Goal: Information Seeking & Learning: Find specific page/section

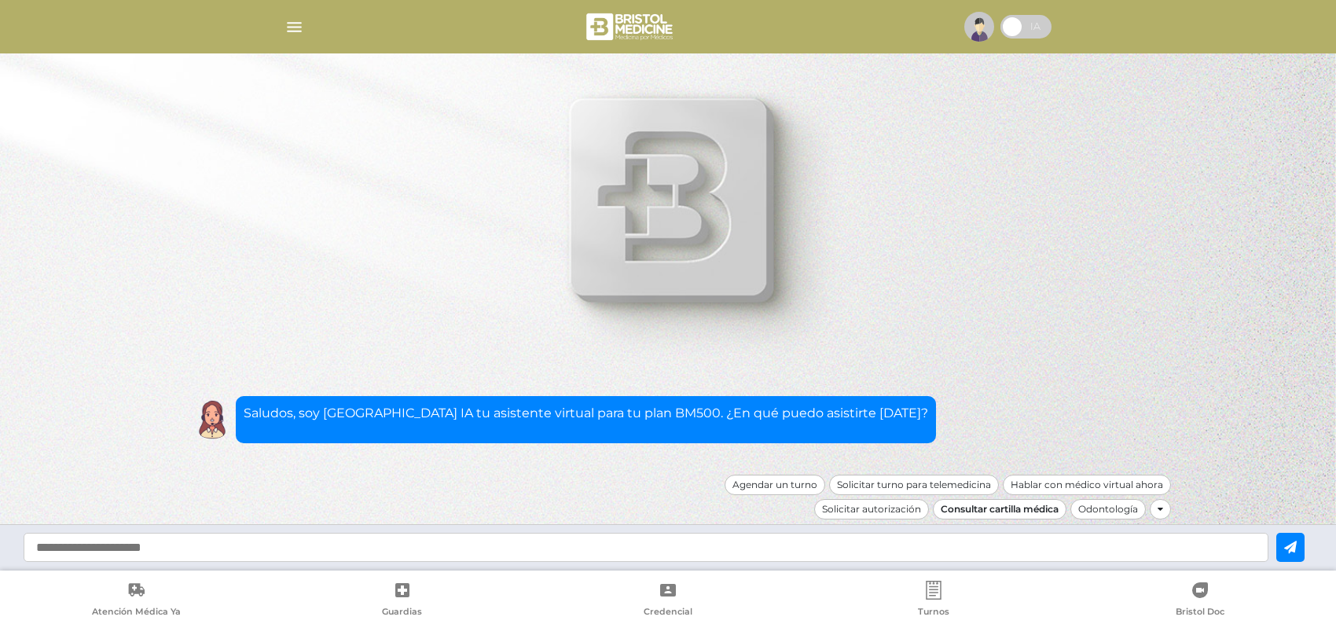
click at [1031, 513] on div "Consultar cartilla médica" at bounding box center [999, 509] width 134 height 20
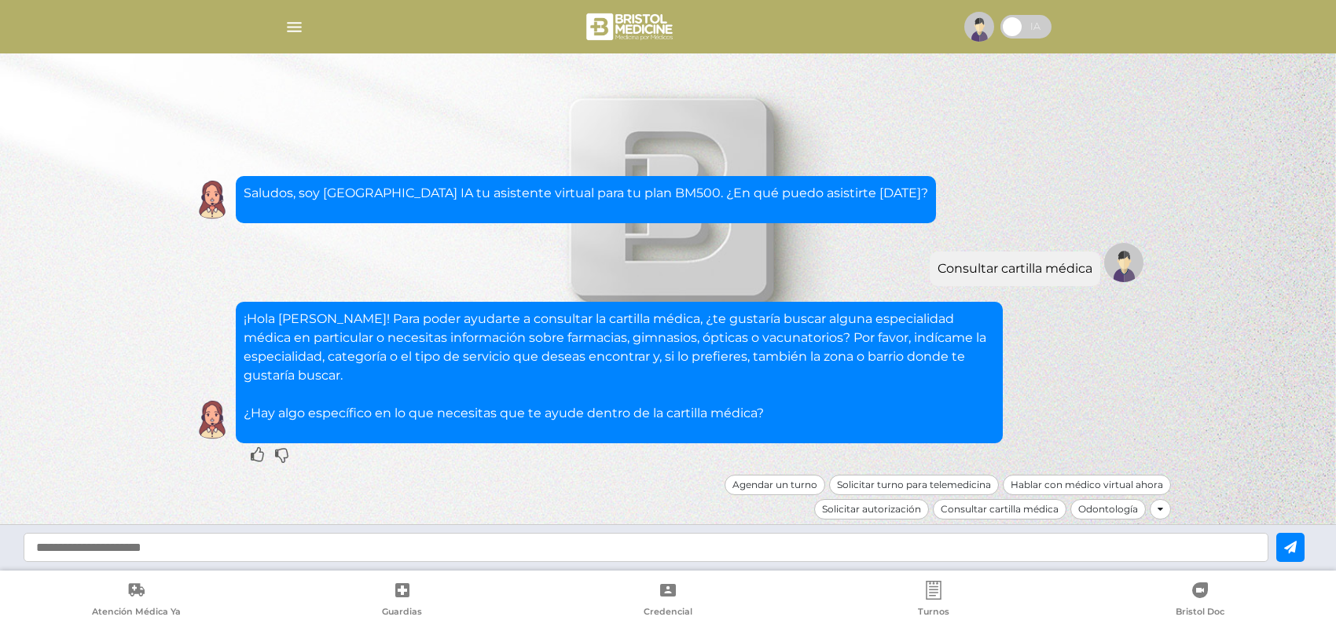
click at [292, 527] on div at bounding box center [668, 547] width 1336 height 46
click at [290, 542] on input "text" at bounding box center [646, 547] width 1244 height 29
type input "**********"
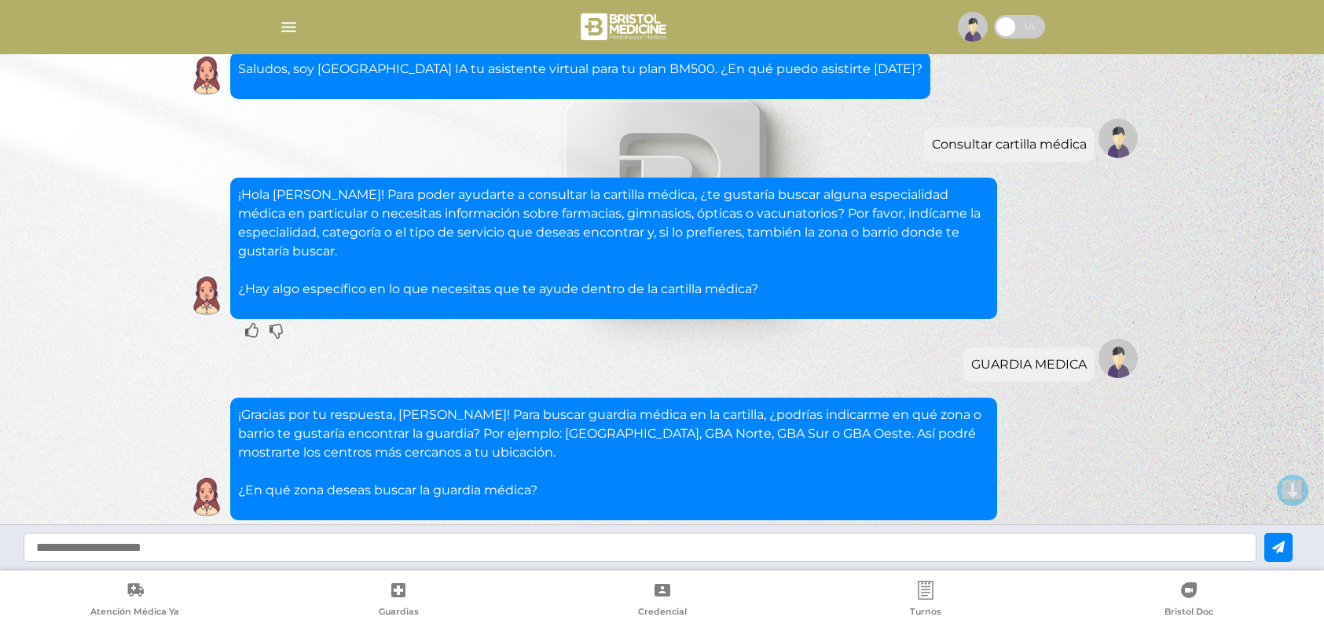
scroll to position [95, 0]
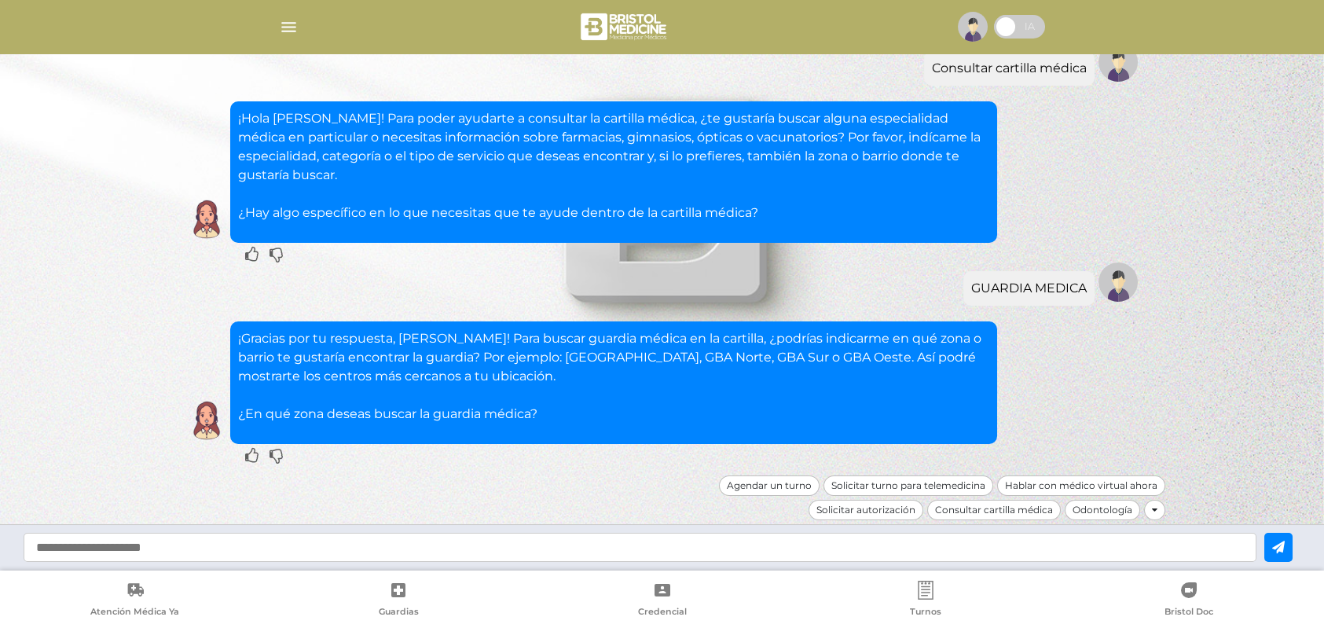
click at [413, 544] on input "text" at bounding box center [640, 547] width 1233 height 29
type input "****"
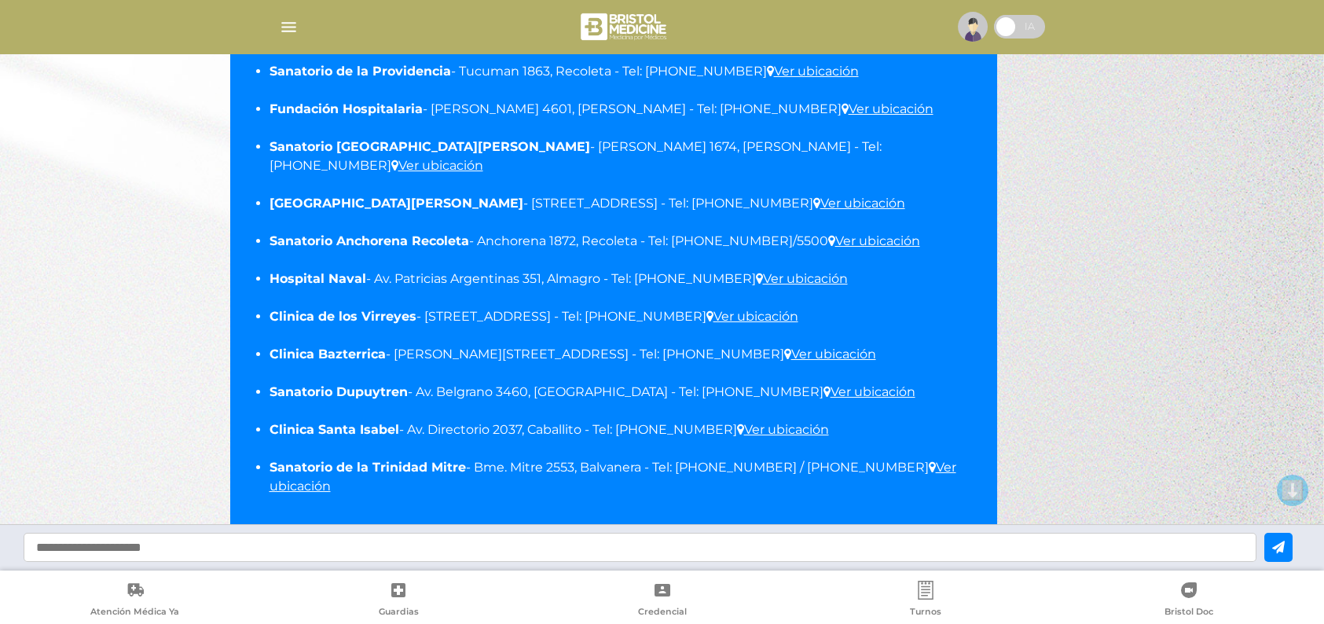
scroll to position [789, 0]
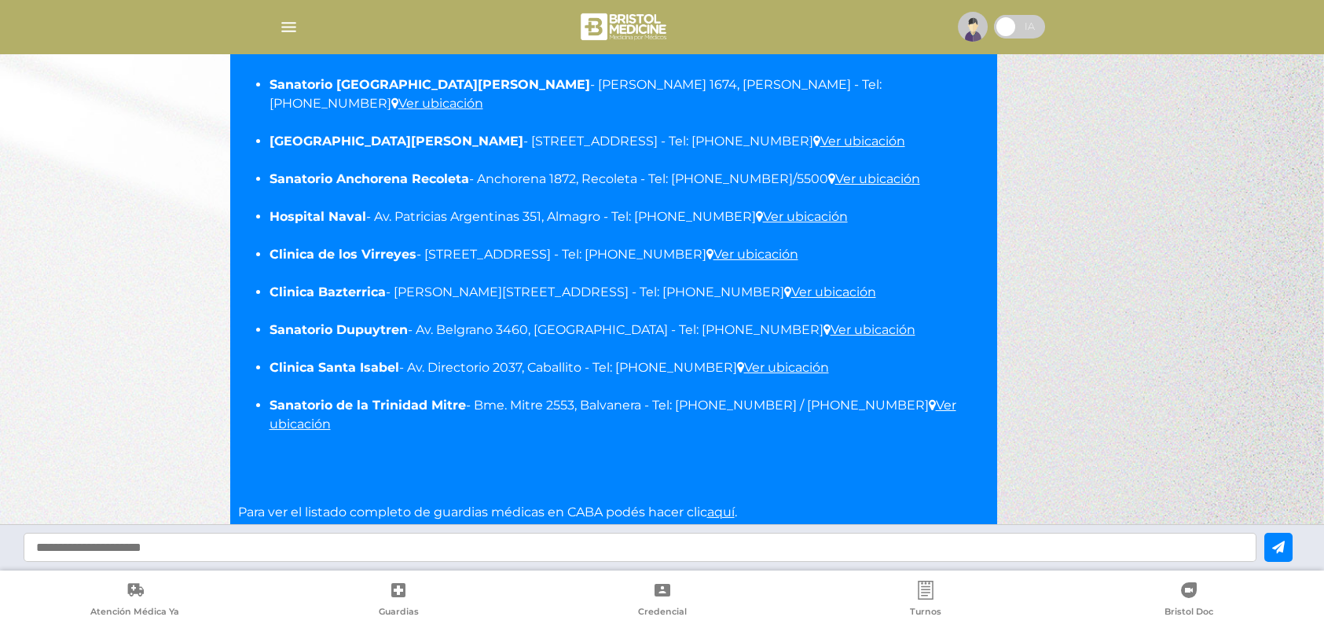
click at [727, 504] on link "aquí" at bounding box center [720, 511] width 27 height 15
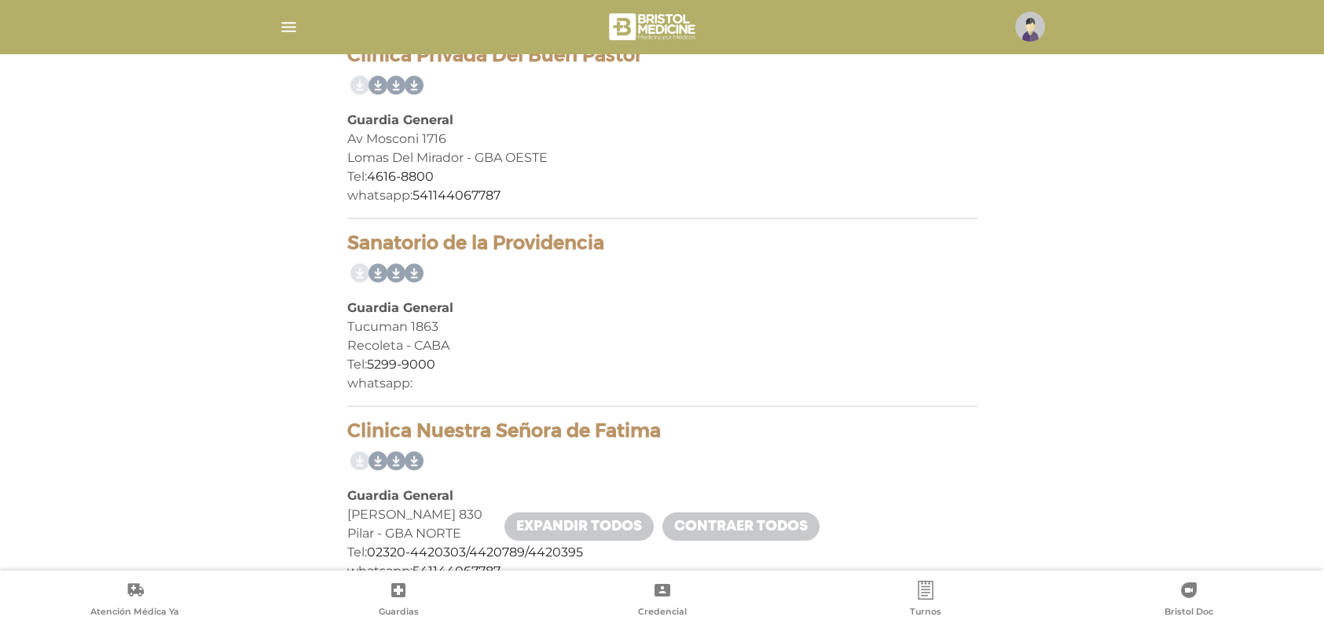
scroll to position [943, 0]
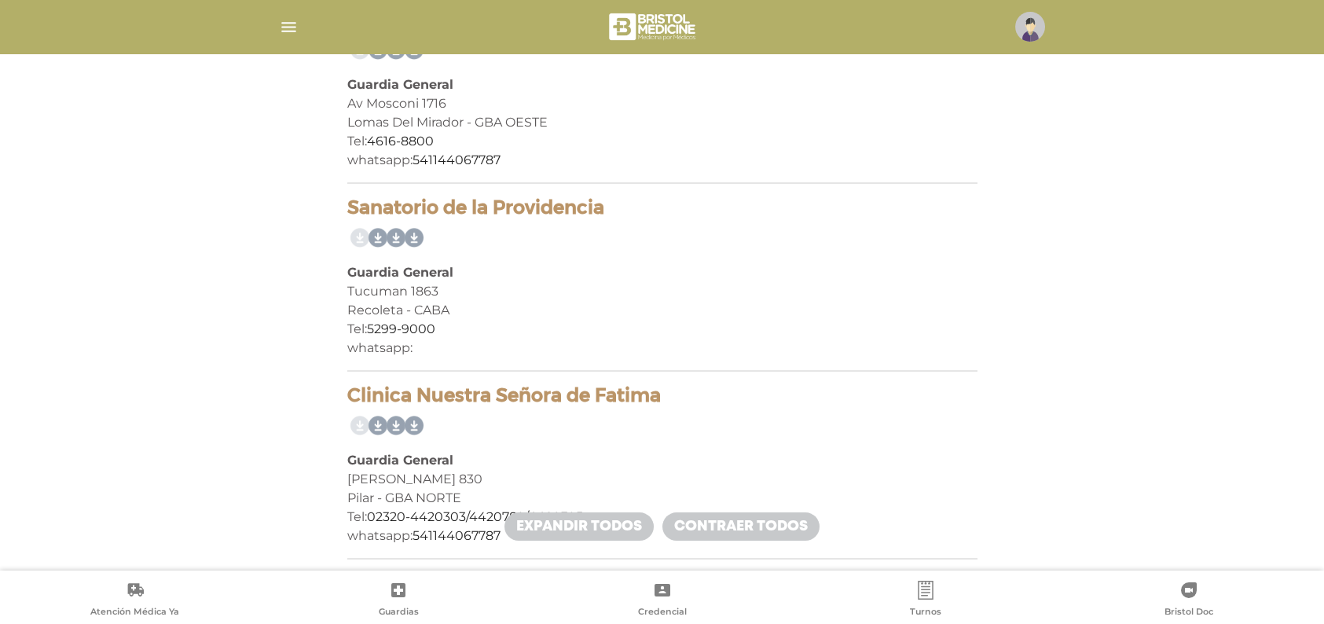
drag, startPoint x: 608, startPoint y: 207, endPoint x: 347, endPoint y: 215, distance: 261.0
click at [347, 215] on h4 "Sanatorio de la Providencia" at bounding box center [662, 207] width 630 height 23
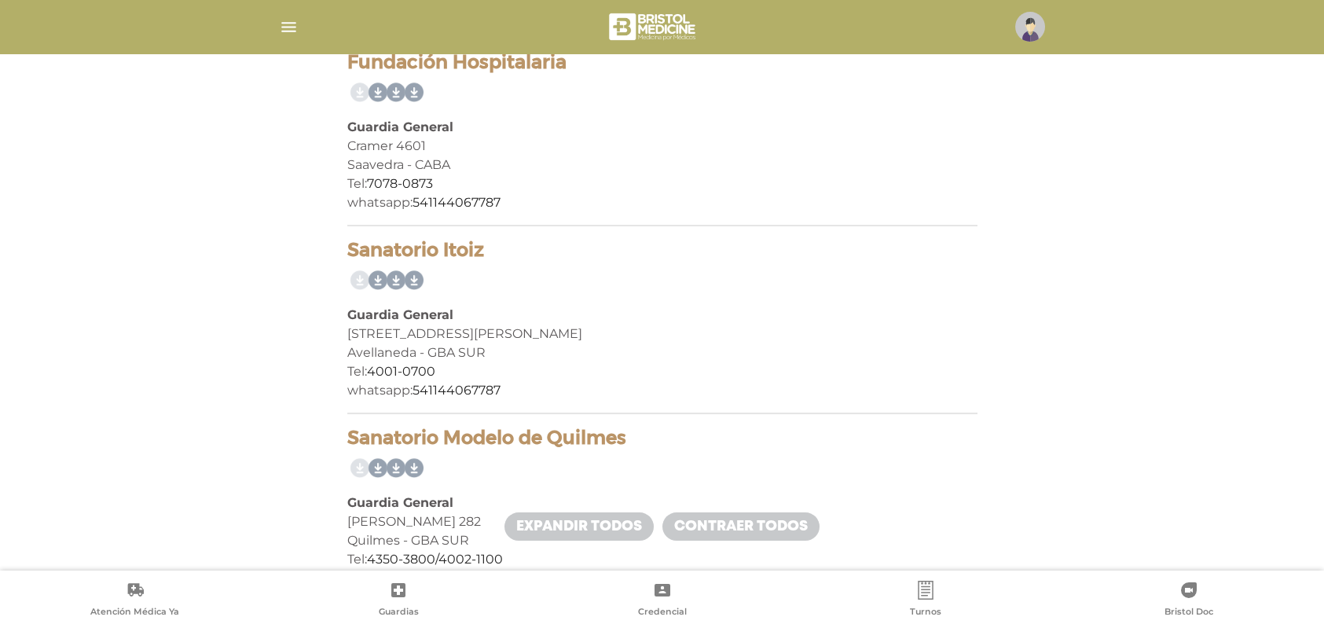
scroll to position [1728, 0]
drag, startPoint x: 485, startPoint y: 247, endPoint x: 339, endPoint y: 246, distance: 146.1
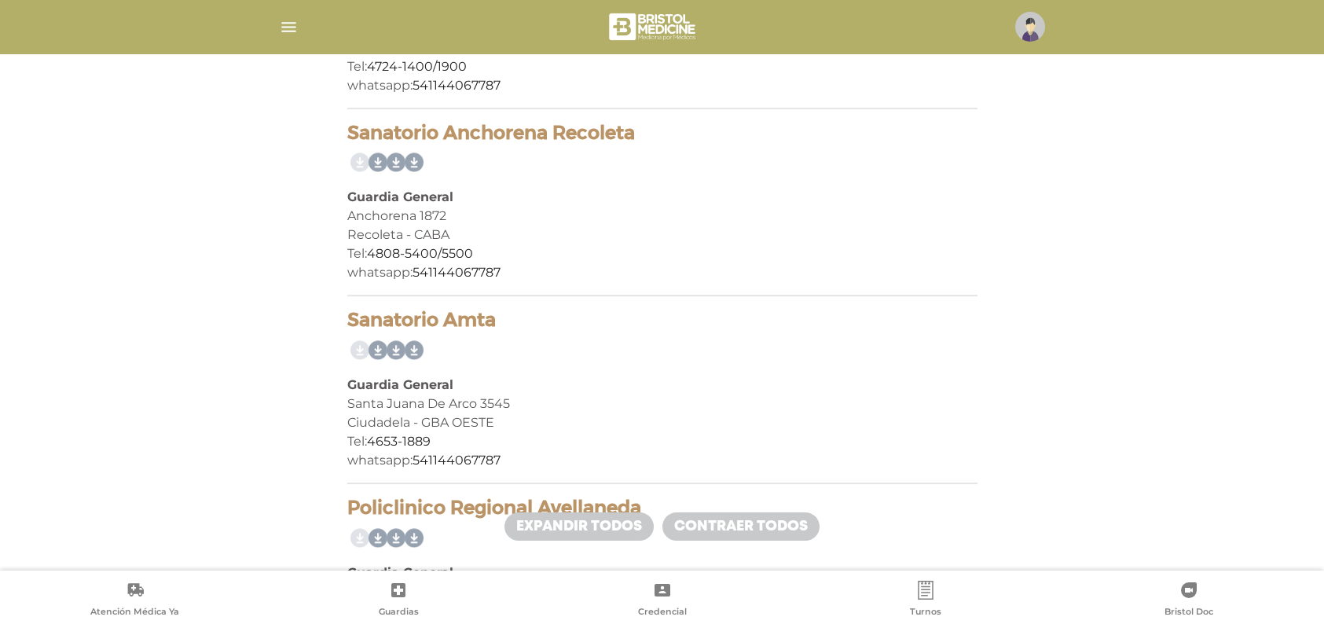
scroll to position [4321, 0]
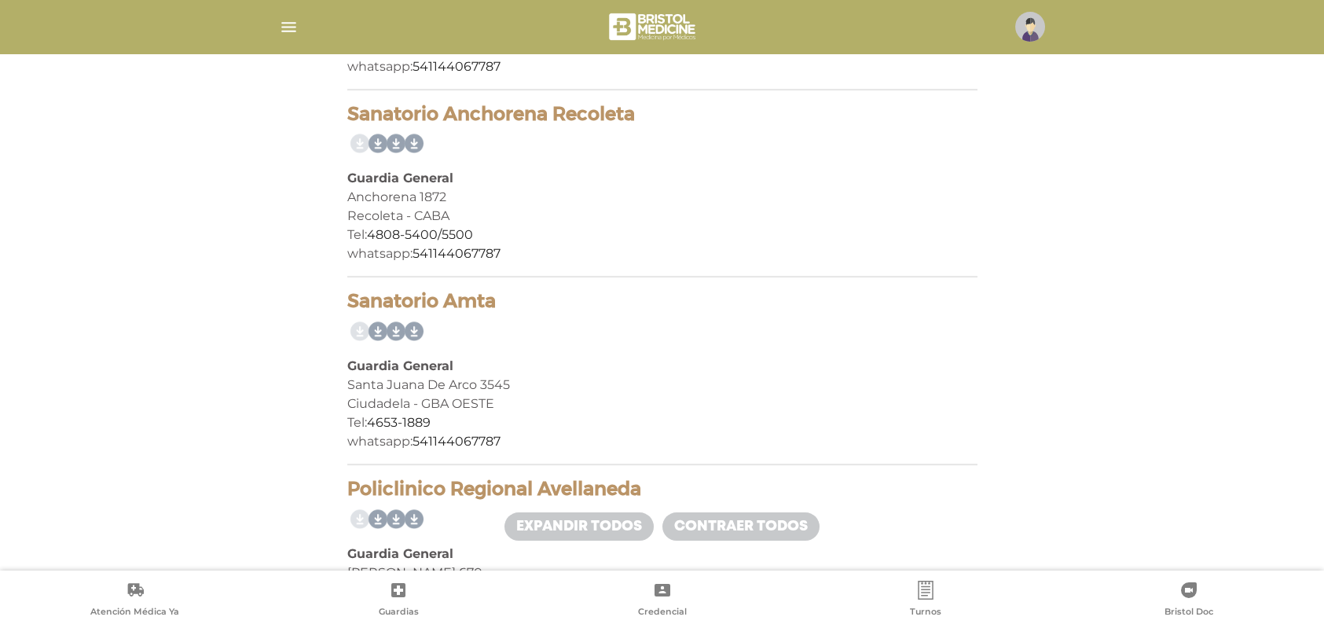
drag, startPoint x: 346, startPoint y: 111, endPoint x: 639, endPoint y: 104, distance: 293.1
click at [639, 104] on h4 "Sanatorio Anchorena Recoleta" at bounding box center [662, 114] width 630 height 23
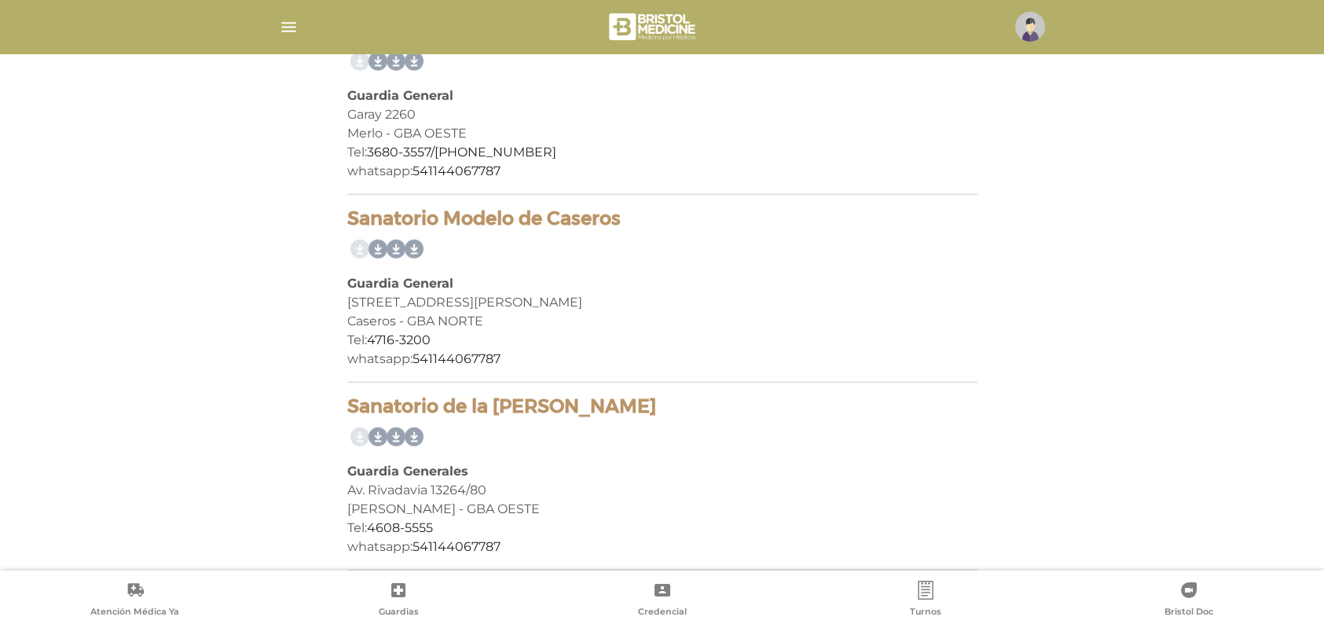
scroll to position [0, 0]
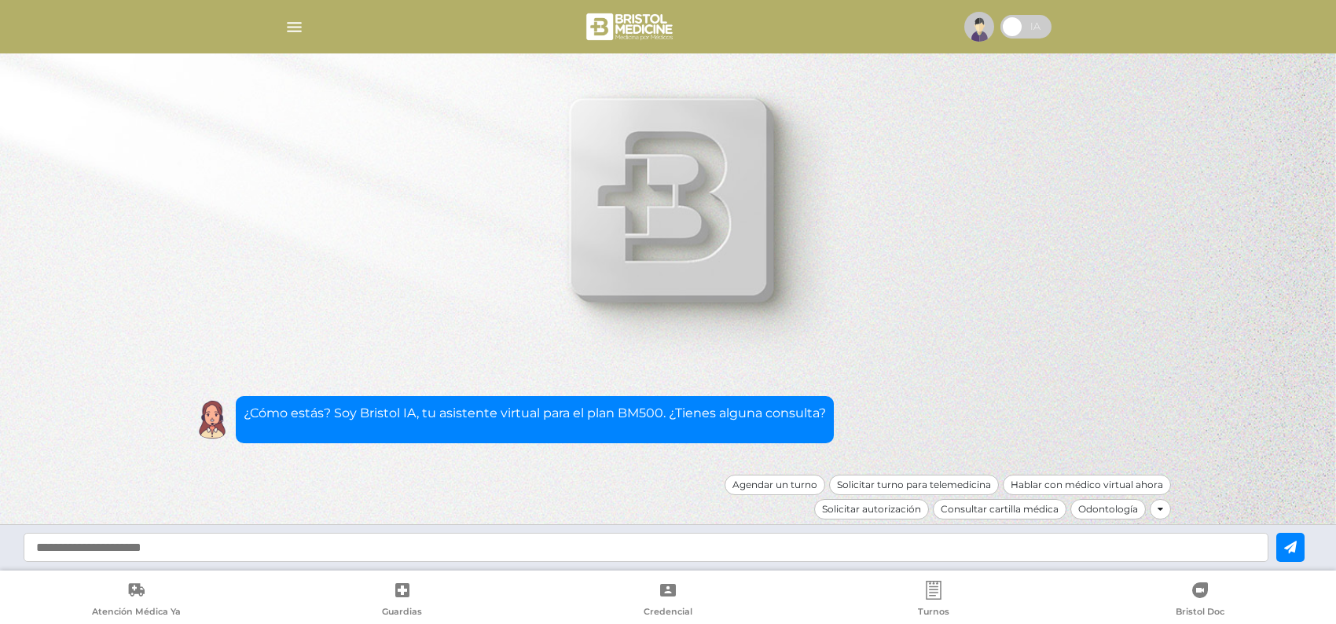
click at [296, 545] on input "text" at bounding box center [646, 547] width 1244 height 29
type input "**********"
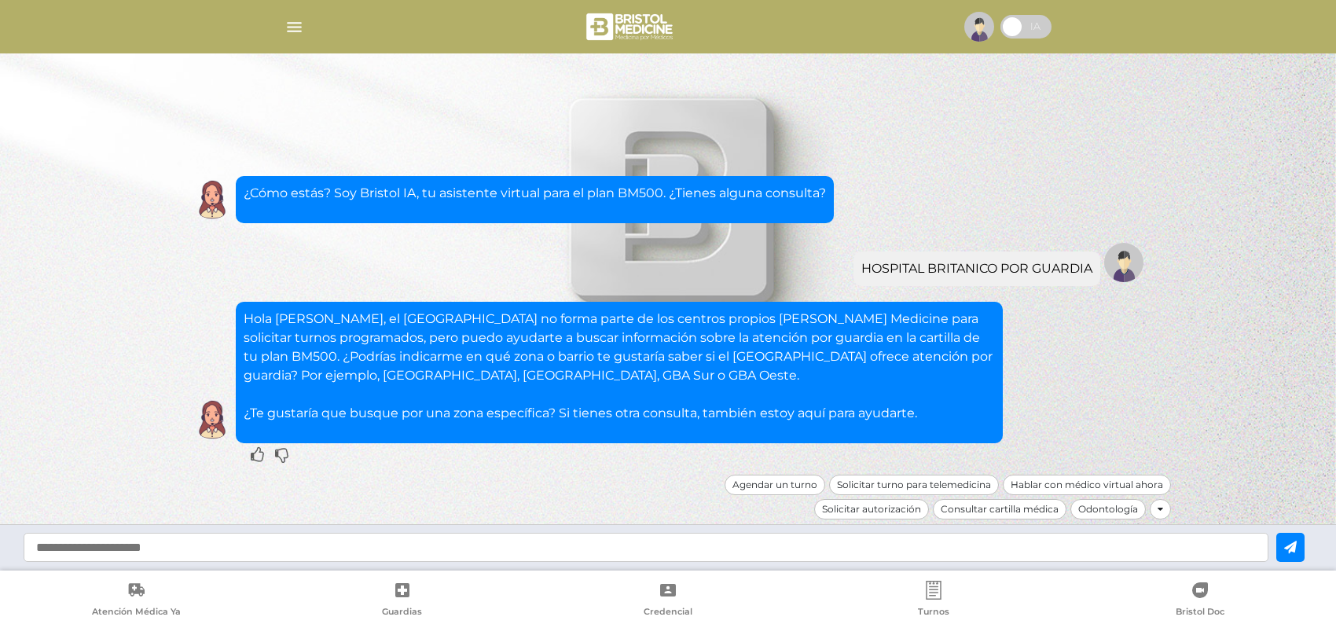
click at [575, 545] on input "text" at bounding box center [646, 547] width 1244 height 29
type input "**********"
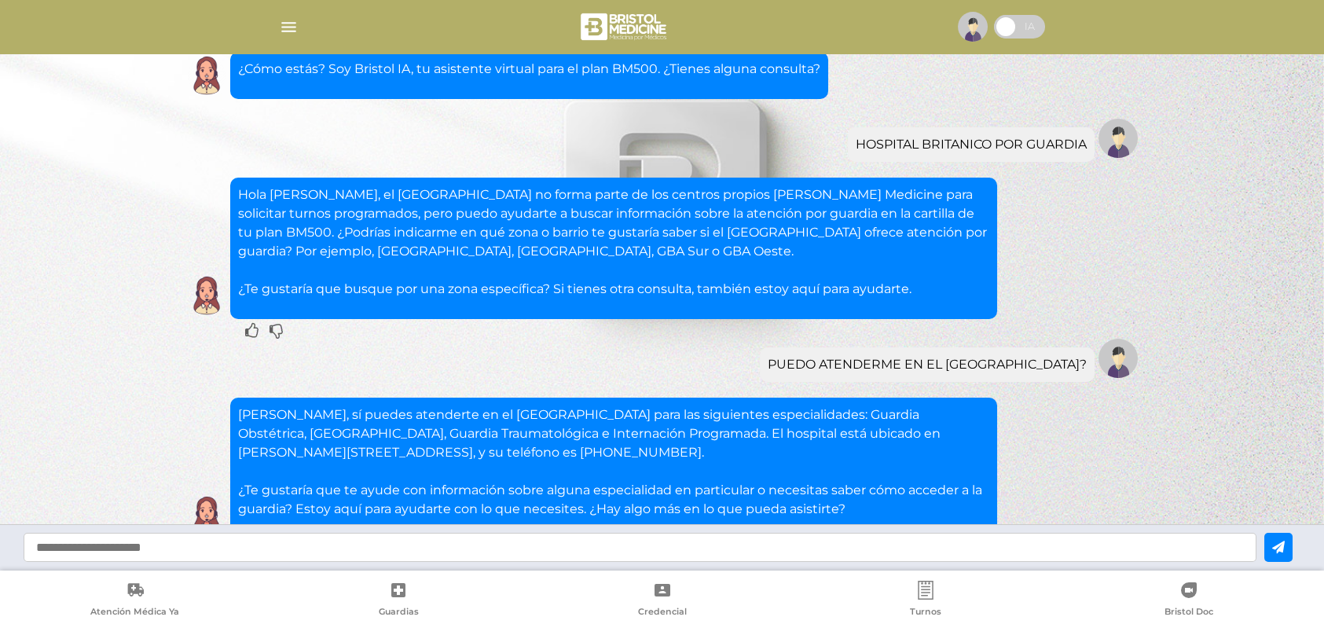
scroll to position [114, 0]
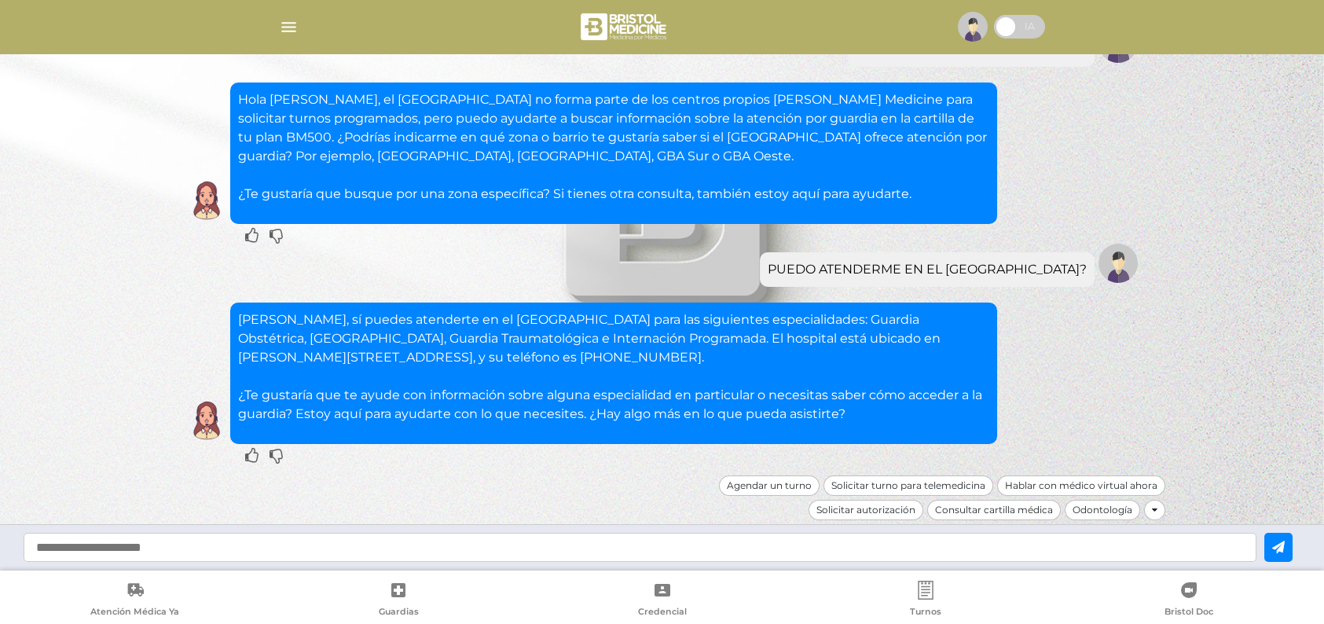
click at [415, 543] on input "text" at bounding box center [640, 547] width 1233 height 29
type input "**********"
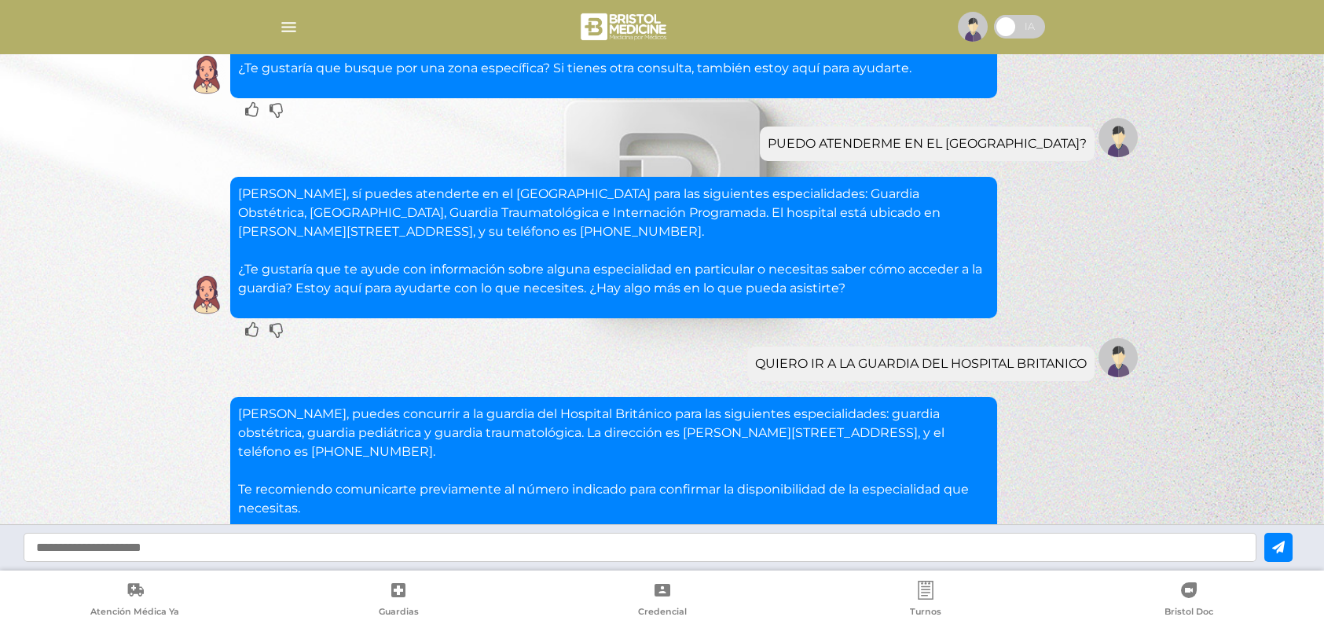
scroll to position [371, 0]
